Goal: Task Accomplishment & Management: Manage account settings

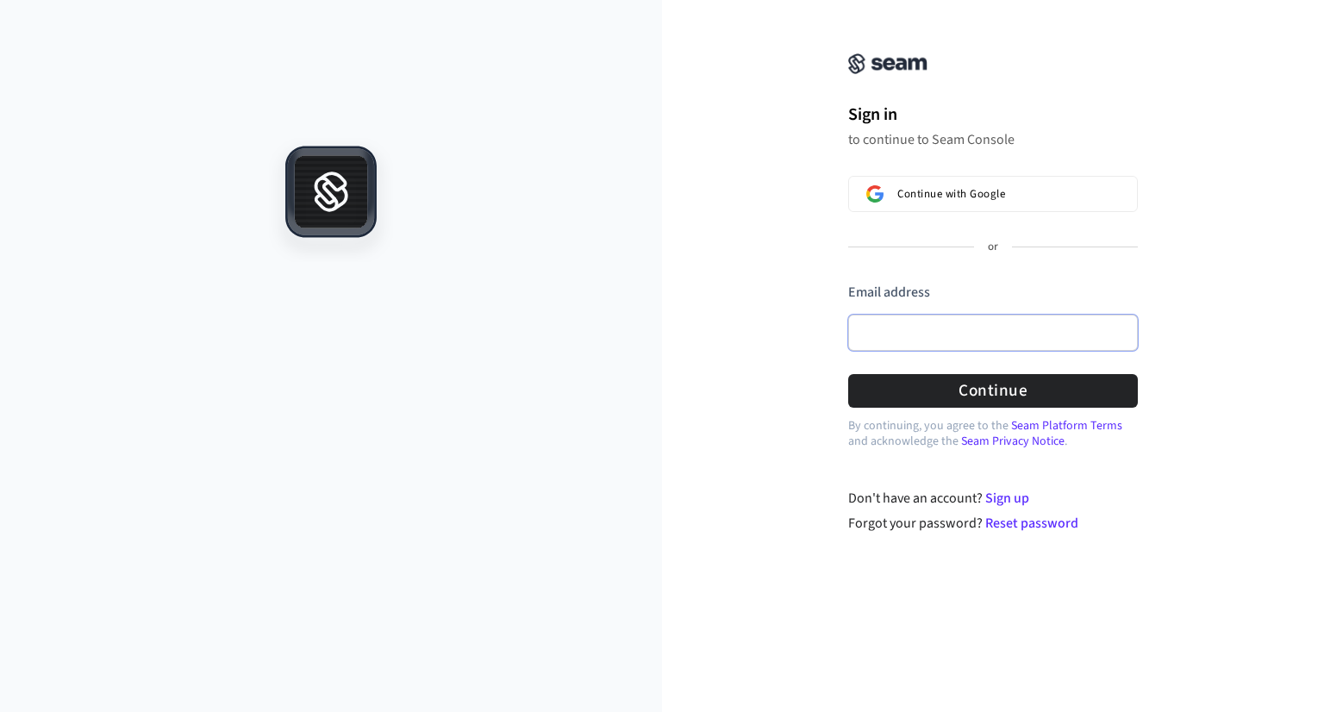
click at [985, 339] on input "Email address" at bounding box center [993, 333] width 290 height 36
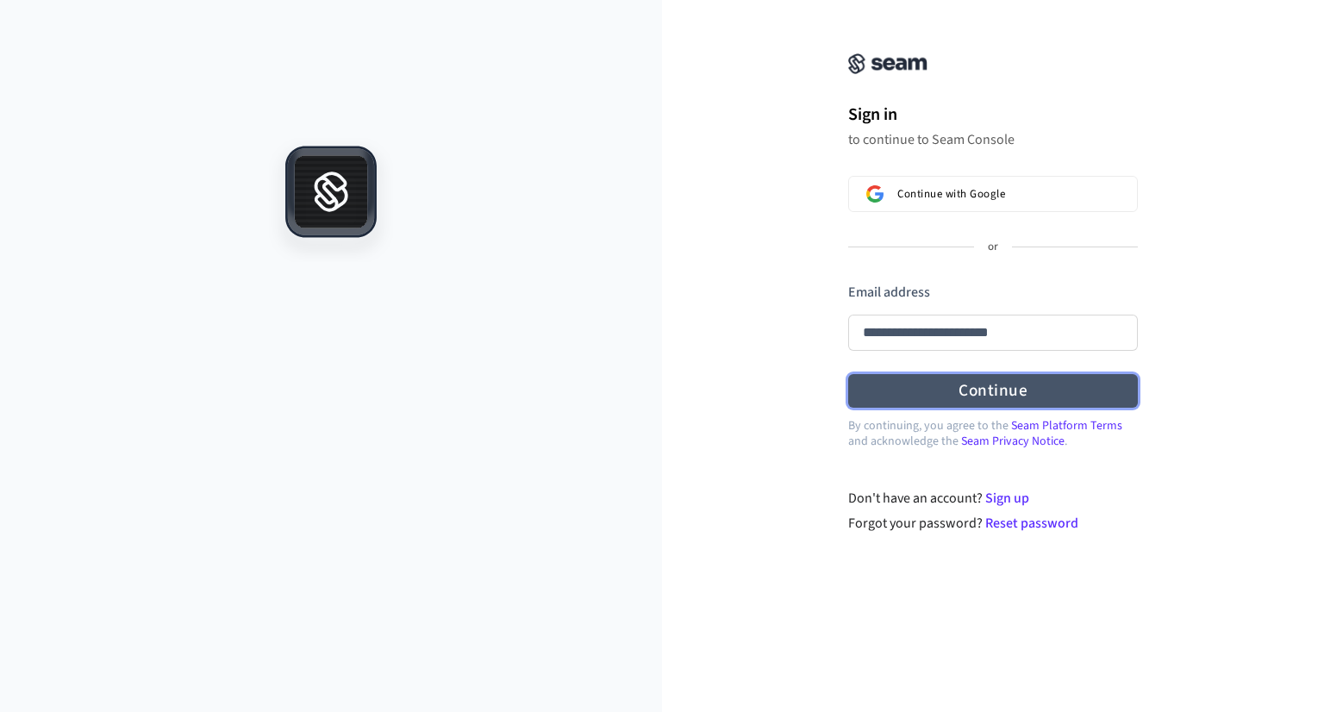
click at [963, 380] on button "Continue" at bounding box center [993, 391] width 290 height 34
type input "**********"
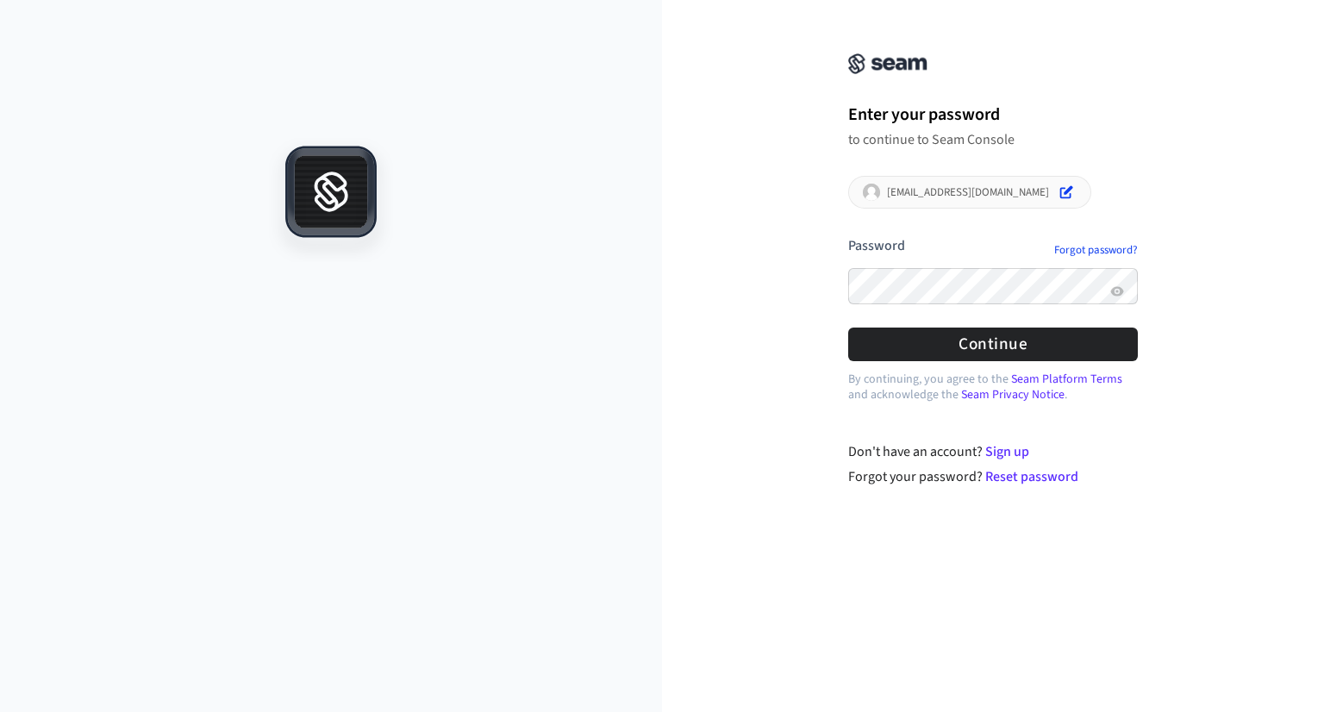
click at [848, 236] on button "submit" at bounding box center [848, 236] width 0 height 0
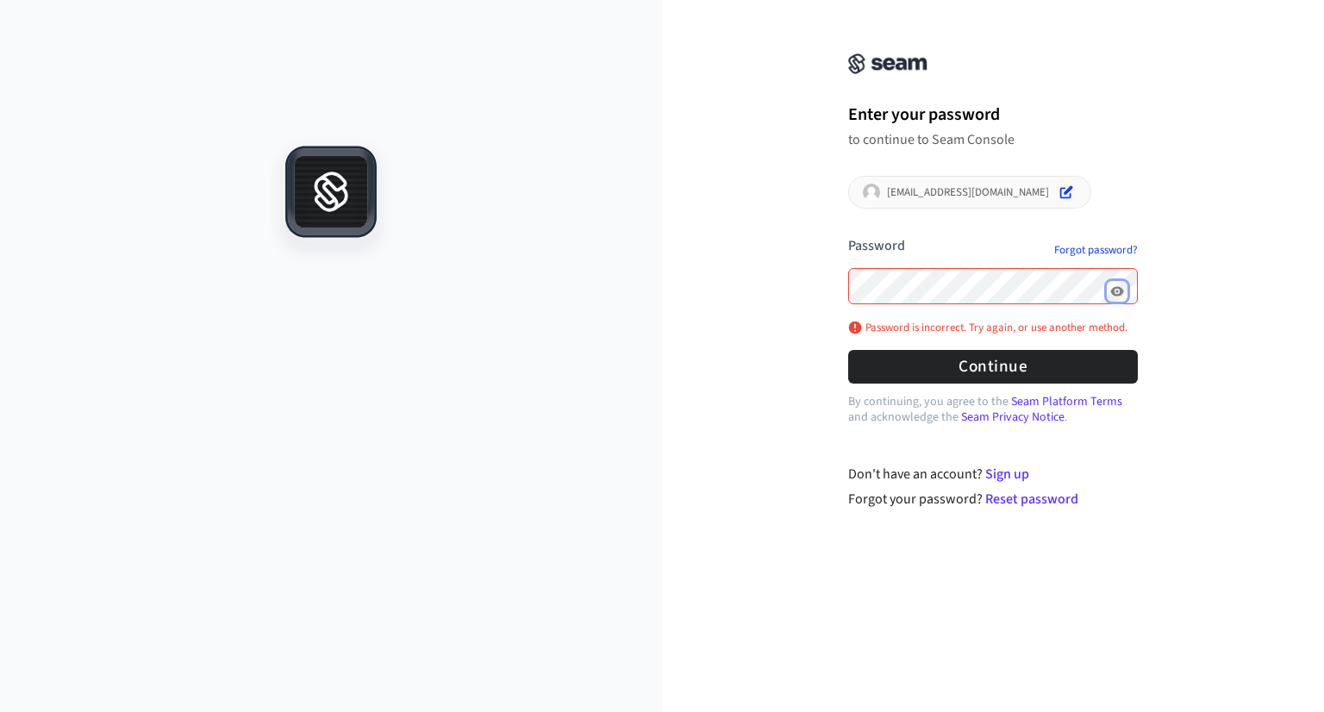
click at [1121, 289] on icon "Show password" at bounding box center [1116, 290] width 13 height 9
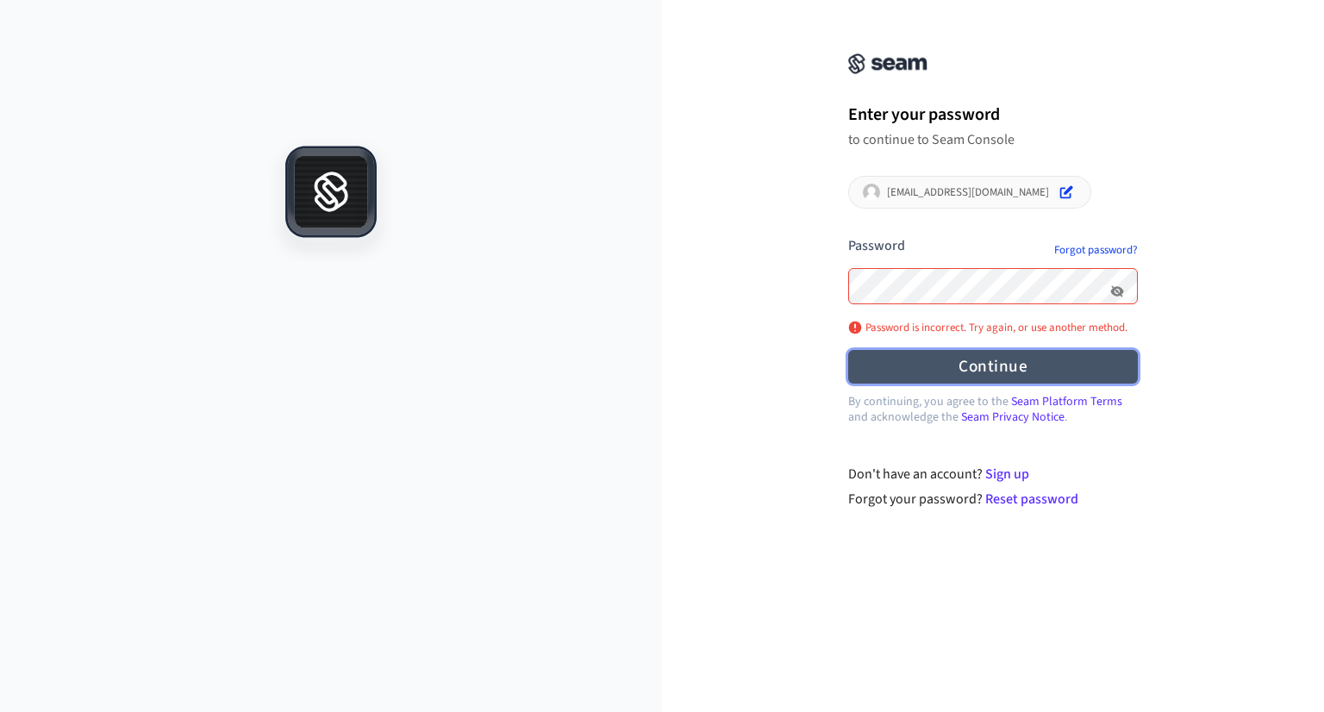
click at [972, 365] on button "Continue" at bounding box center [993, 367] width 290 height 34
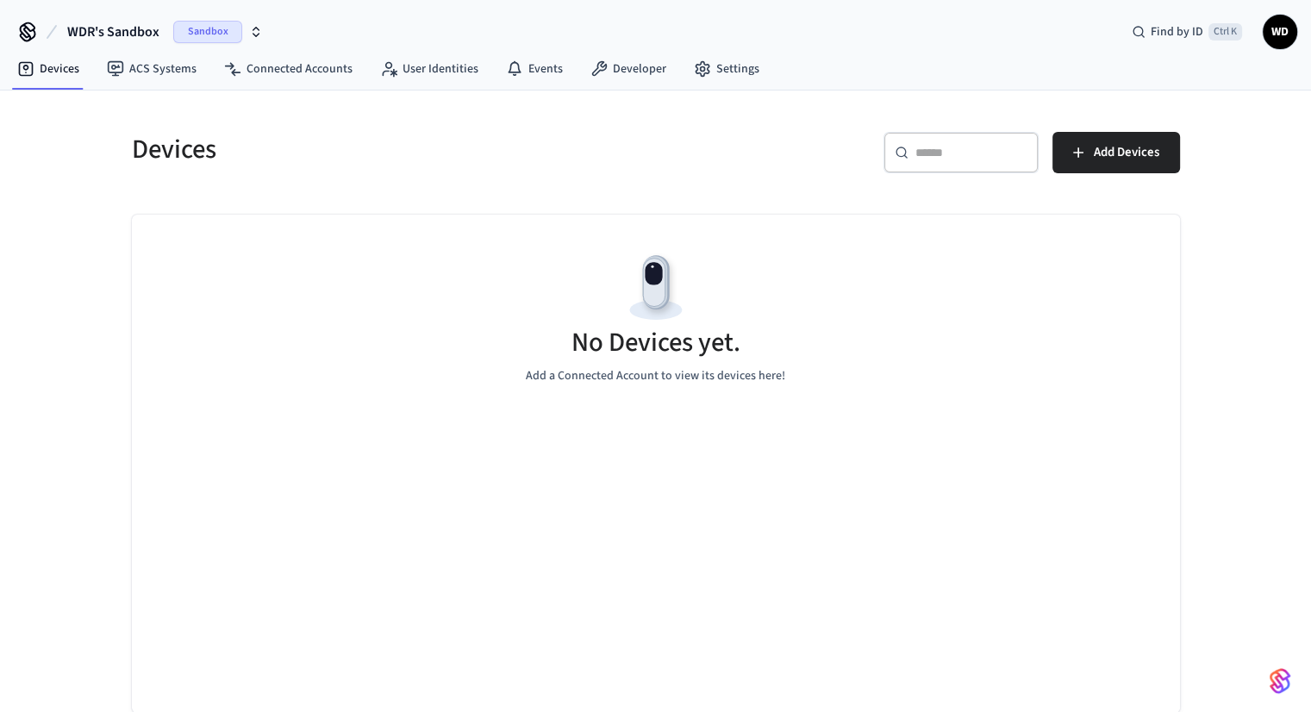
click at [238, 34] on span "Sandbox" at bounding box center [207, 32] width 69 height 22
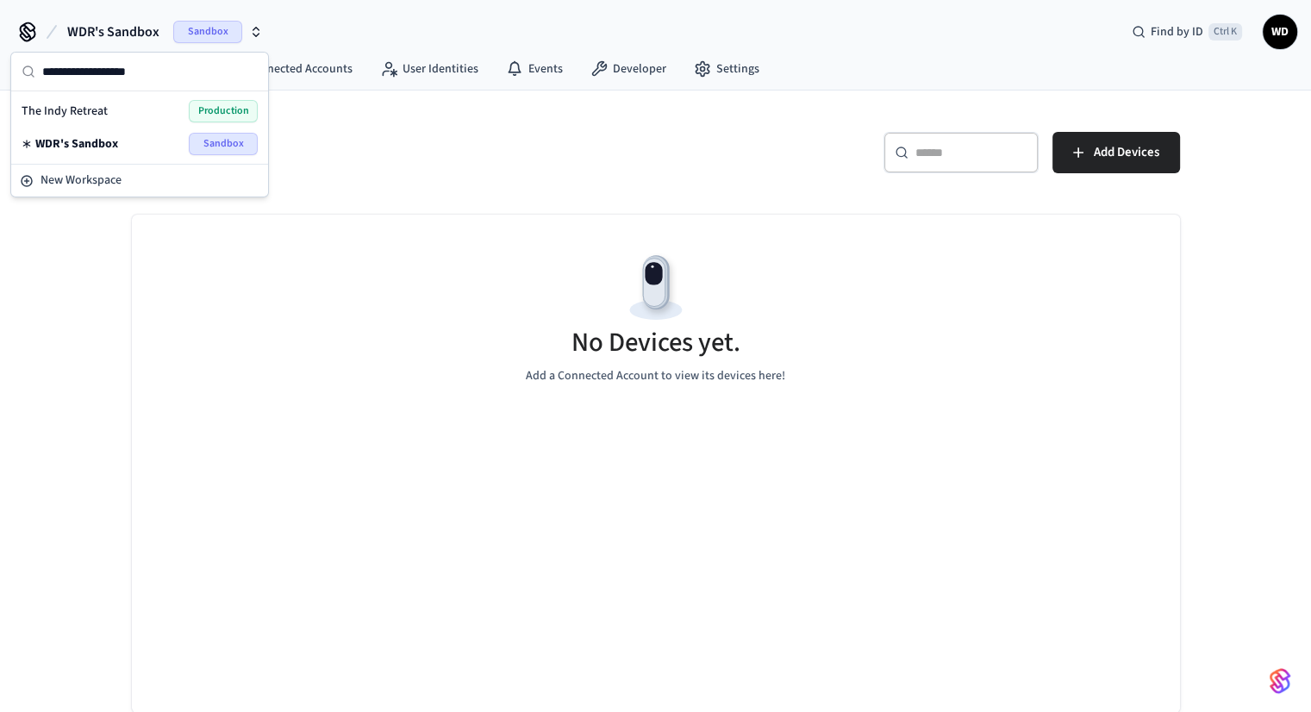
click at [213, 115] on span "Production" at bounding box center [223, 111] width 69 height 22
